Goal: Navigation & Orientation: Understand site structure

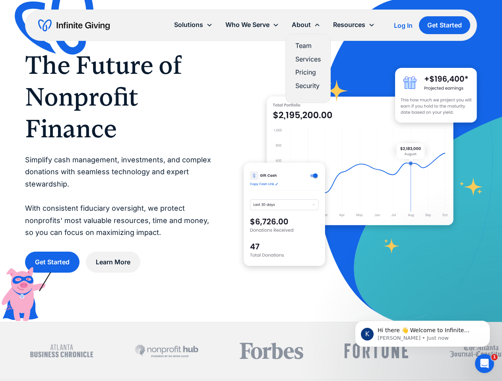
click at [318, 25] on icon at bounding box center [316, 24] width 7 height 7
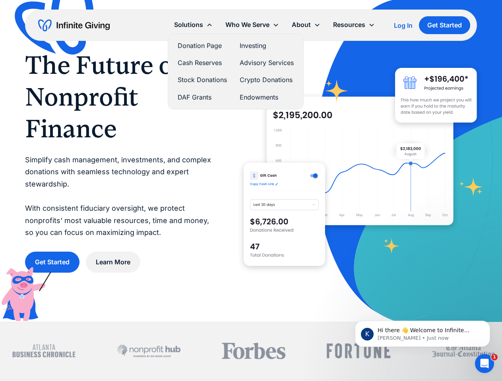
click at [193, 25] on div "Solutions" at bounding box center [188, 24] width 29 height 11
click at [252, 25] on div "Who We Serve" at bounding box center [247, 24] width 44 height 11
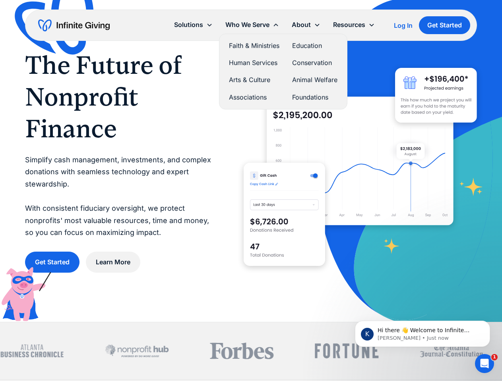
click at [306, 25] on div "About" at bounding box center [300, 24] width 19 height 11
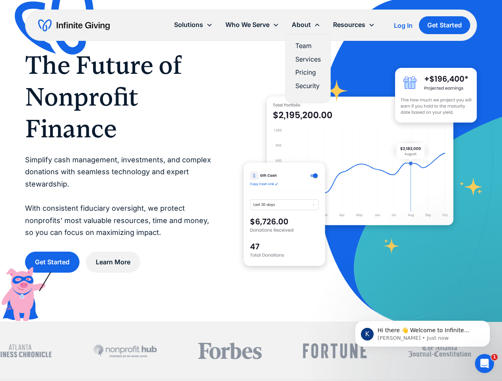
click at [353, 25] on div "Resources" at bounding box center [349, 24] width 32 height 11
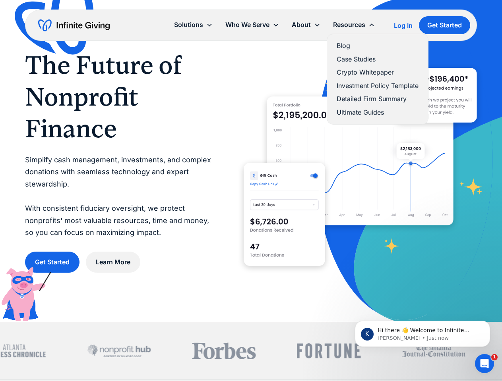
click at [422, 334] on span "Hi there 👋 Welcome to Infinite Giving. If you have any questions, just reply to…" at bounding box center [424, 342] width 95 height 30
click at [491, 323] on div at bounding box center [251, 350] width 502 height 57
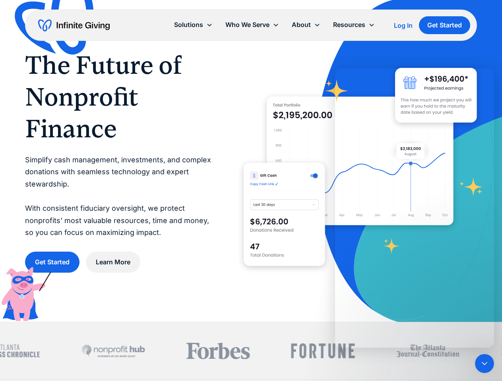
click at [484, 364] on icon "Close Intercom Messenger" at bounding box center [484, 364] width 10 height 10
